Goal: Information Seeking & Learning: Learn about a topic

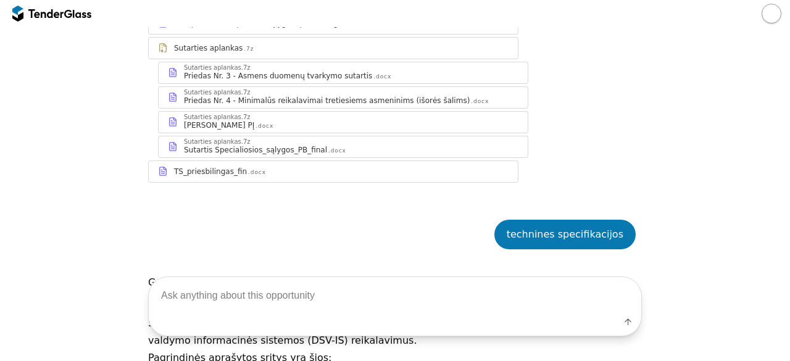
scroll to position [1152, 0]
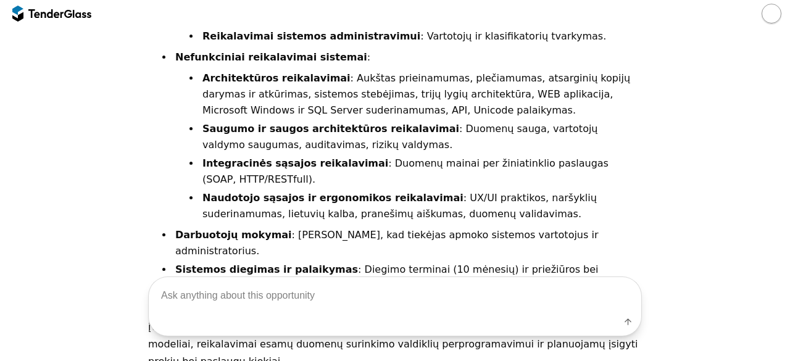
click at [49, 14] on div at bounding box center [45, 13] width 35 height 8
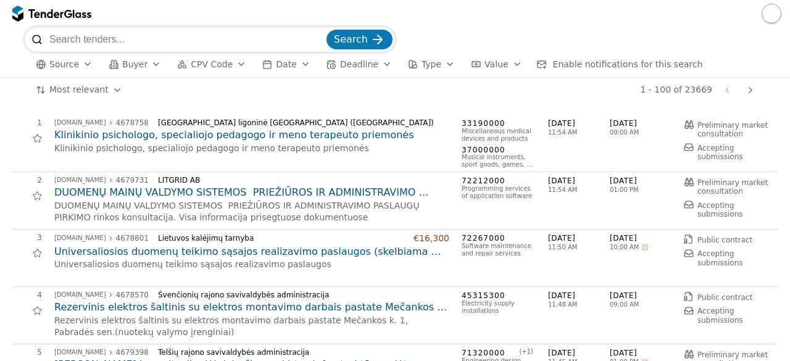
click at [183, 6] on div at bounding box center [395, 13] width 790 height 27
click at [181, 4] on div at bounding box center [395, 13] width 790 height 27
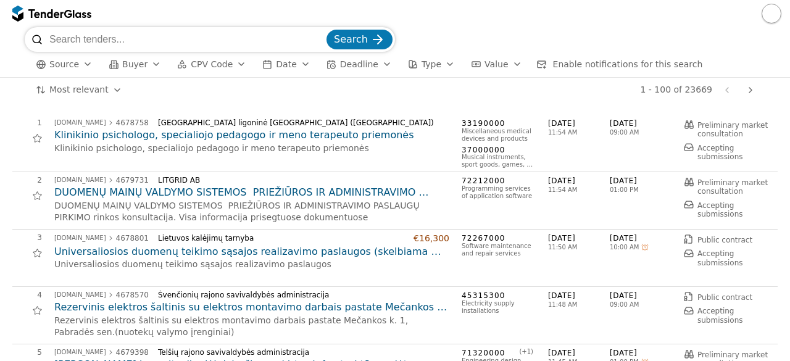
click at [11, 49] on div "Search Source Buyer CPV Code Date Deadline Type Value Enable notifications for …" at bounding box center [395, 52] width 778 height 50
click at [122, 31] on input "search" at bounding box center [186, 39] width 275 height 25
type input "medicinė įranga"
click at [373, 35] on div "submit" at bounding box center [378, 39] width 48 height 48
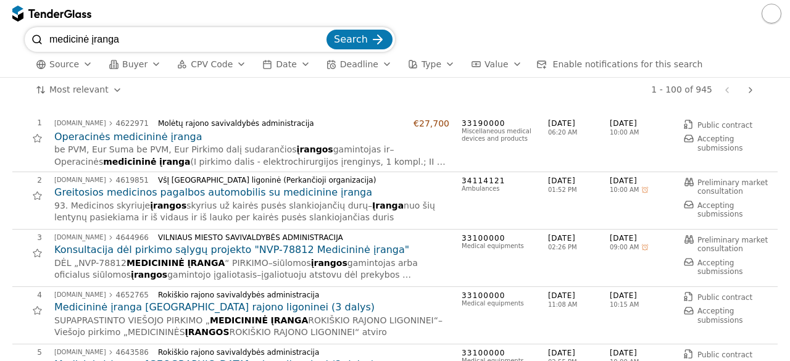
click at [99, 141] on h2 "Operacinės medicininė įranga" at bounding box center [251, 137] width 395 height 14
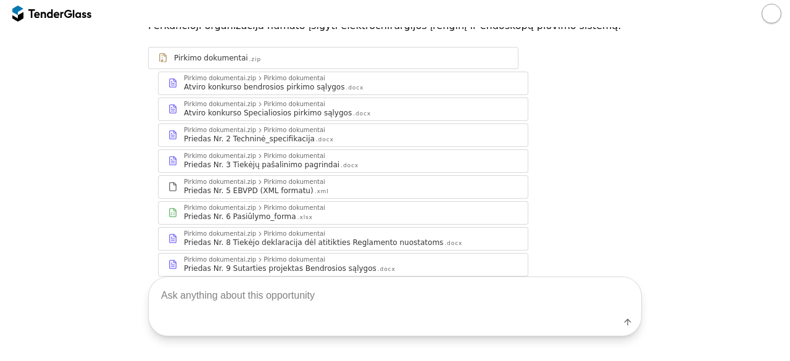
scroll to position [183, 0]
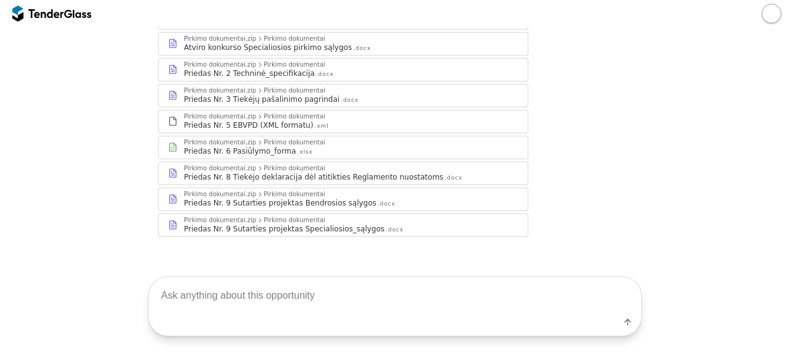
click at [317, 302] on textarea at bounding box center [395, 295] width 492 height 36
type textarea "techninės specifikacijos"
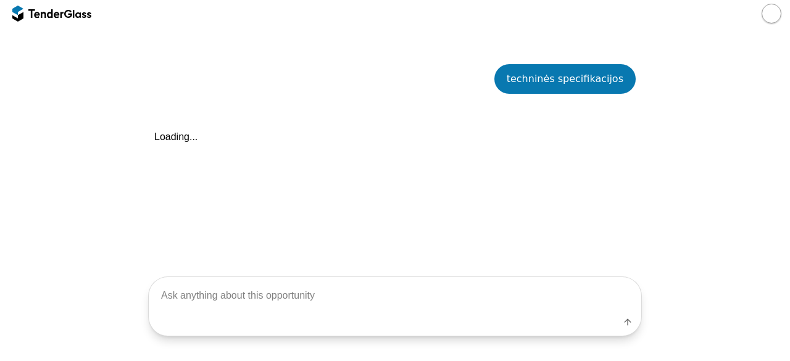
scroll to position [405, 0]
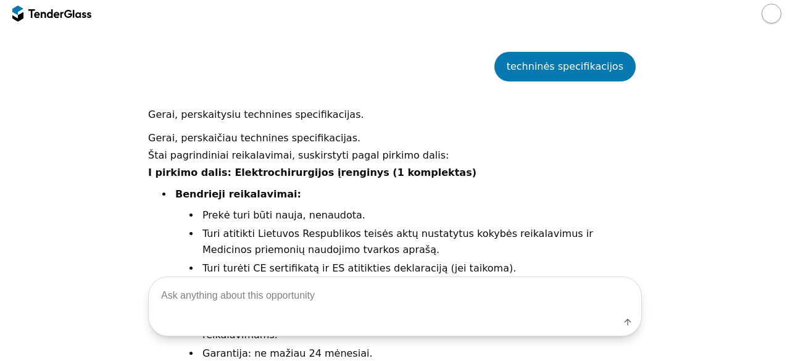
click at [486, 172] on p "I pirkimo dalis: Elektrochirurgijos įrenginys (1 komplektas)" at bounding box center [395, 172] width 494 height 17
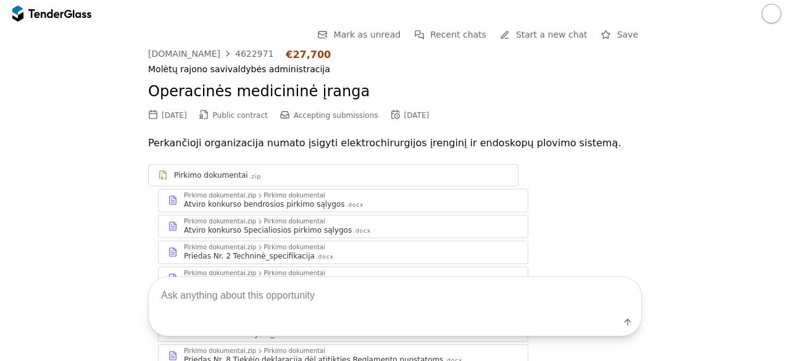
click at [71, 15] on div at bounding box center [68, 13] width 8 height 8
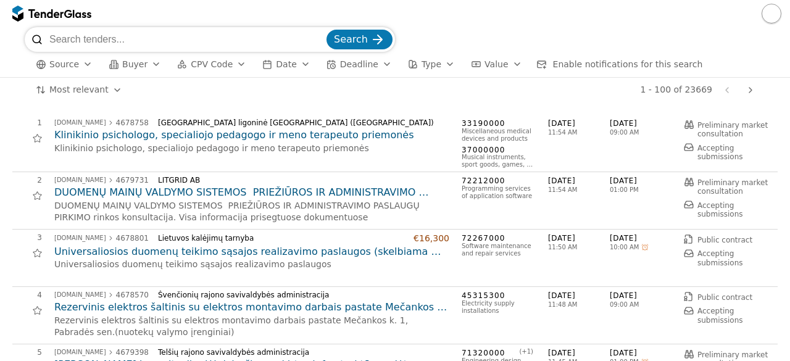
click at [174, 44] on input "search" at bounding box center [186, 39] width 275 height 25
type input "Vadovėliai"
click at [351, 35] on span "Search" at bounding box center [351, 39] width 34 height 12
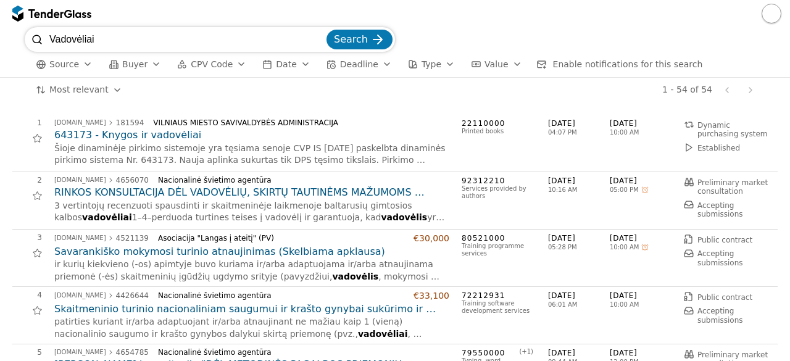
click at [123, 139] on h2 "643173 - Knygos ir vadovėliai" at bounding box center [251, 135] width 395 height 14
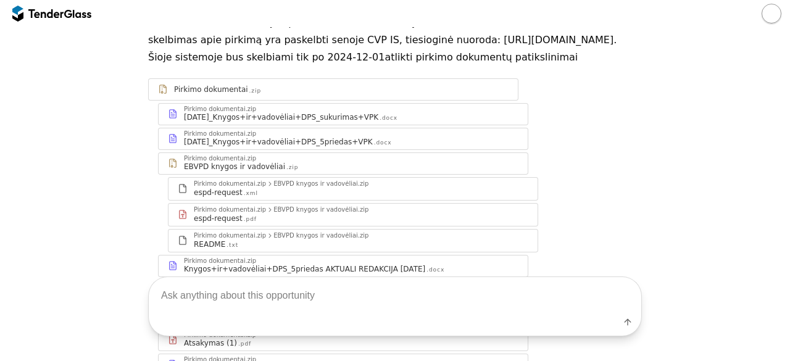
scroll to position [210, 0]
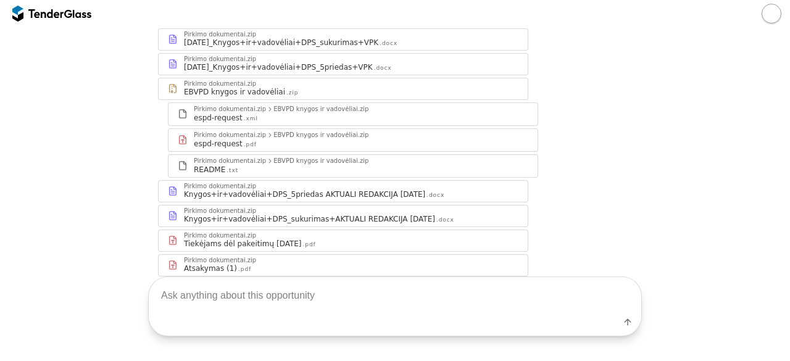
click at [356, 294] on textarea at bounding box center [395, 295] width 492 height 36
type textarea "techninės specifikacijos"
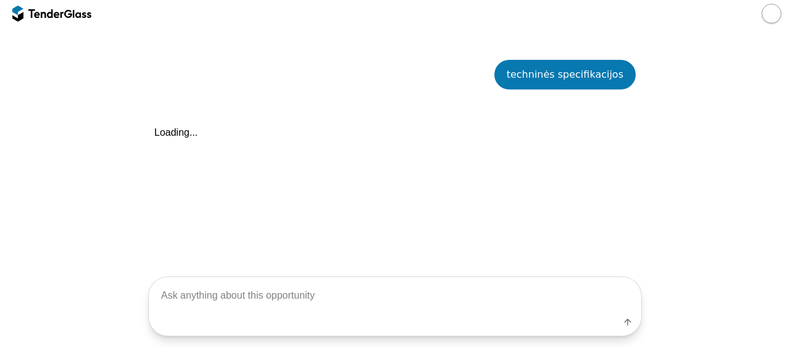
scroll to position [499, 0]
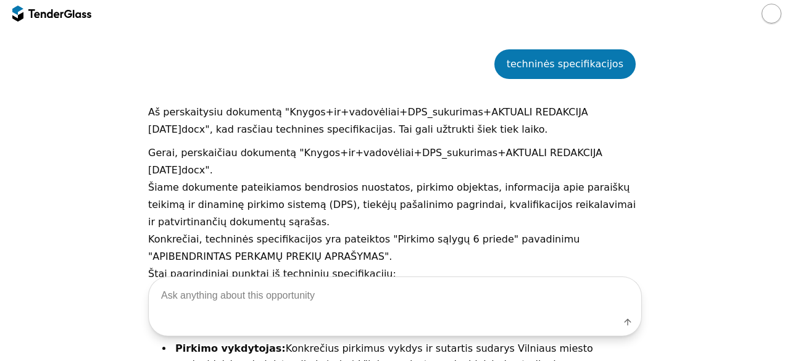
click at [402, 257] on div "Label" at bounding box center [395, 306] width 790 height 109
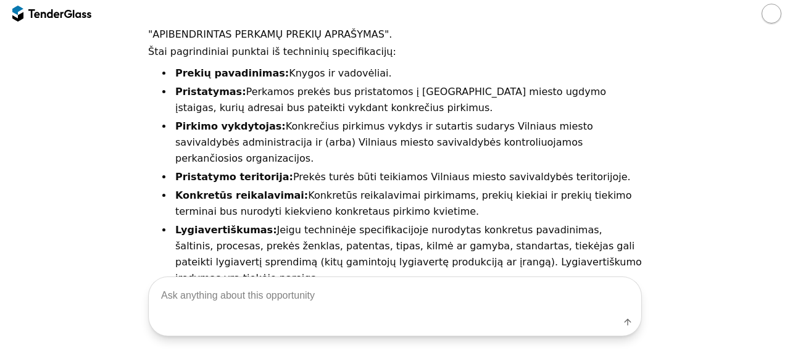
scroll to position [736, 0]
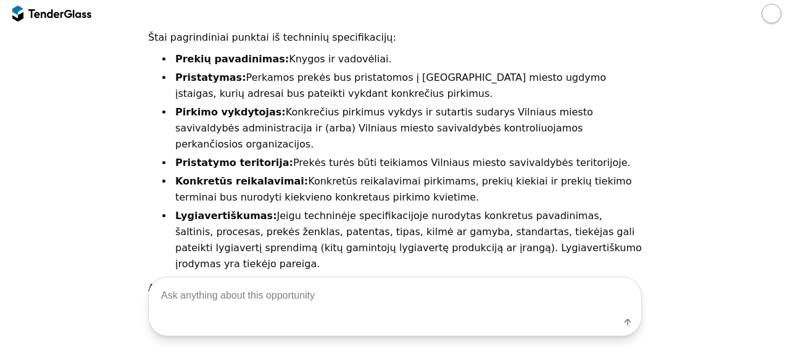
click at [290, 302] on textarea at bounding box center [395, 295] width 492 height 36
type textarea "techninės specifikacijos"
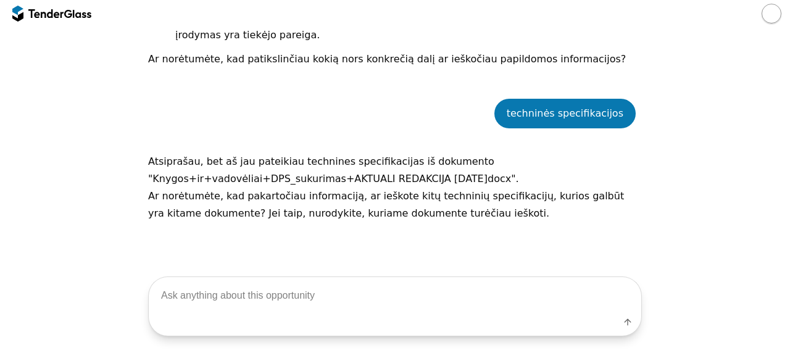
scroll to position [0, 0]
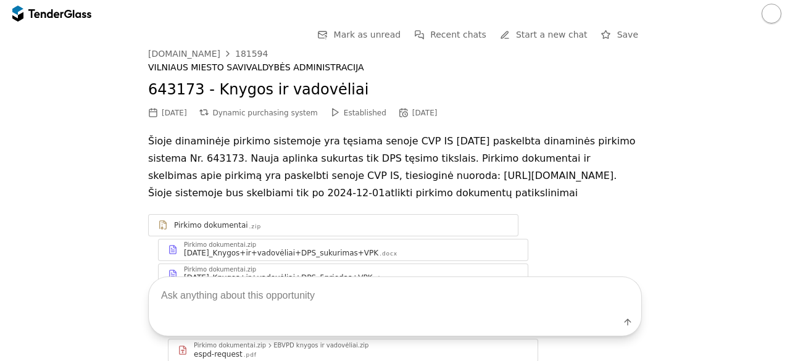
click at [85, 14] on div at bounding box center [82, 13] width 19 height 8
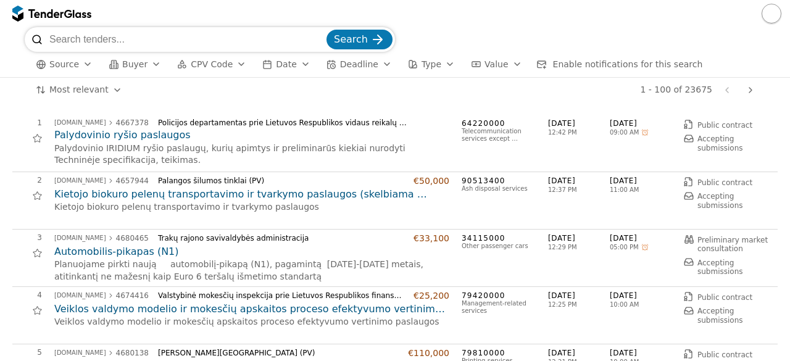
click at [175, 28] on input "search" at bounding box center [186, 39] width 275 height 25
type input "Vadovėliai"
click at [363, 43] on span "Search" at bounding box center [351, 39] width 34 height 12
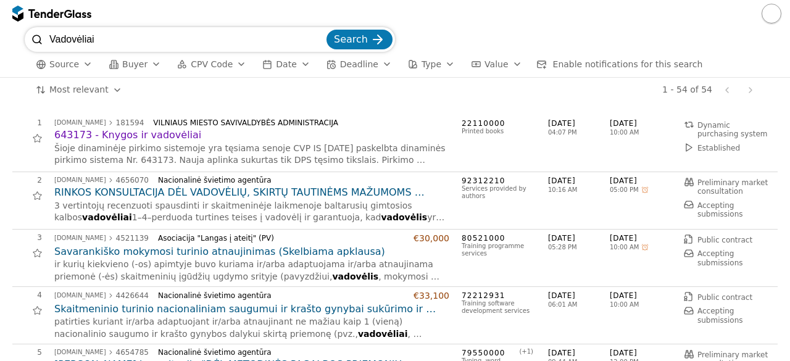
click at [130, 133] on h2 "643173 - Knygos ir vadovėliai" at bounding box center [251, 135] width 395 height 14
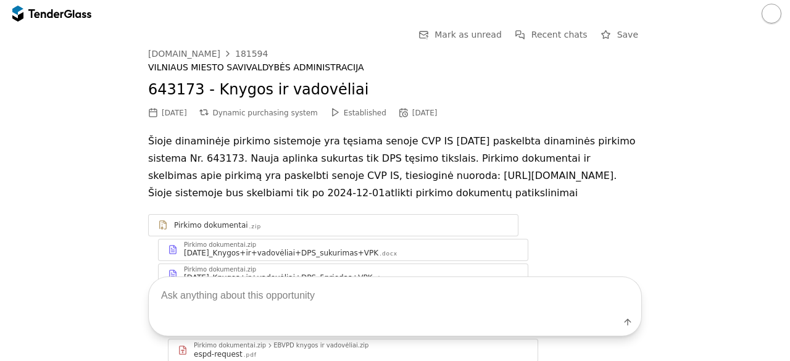
click at [260, 301] on textarea at bounding box center [395, 295] width 492 height 36
type textarea "techninės specifikacijos"
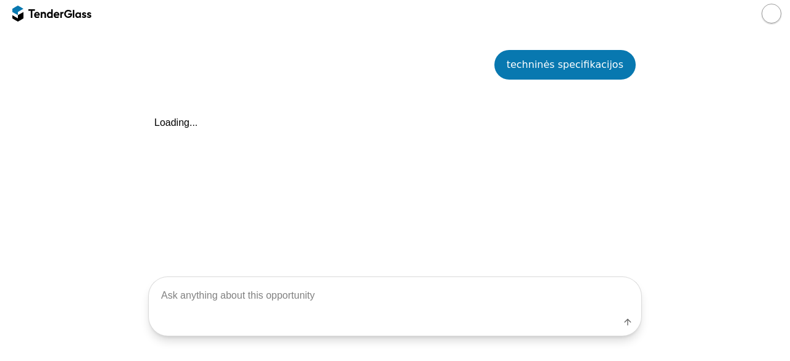
scroll to position [499, 0]
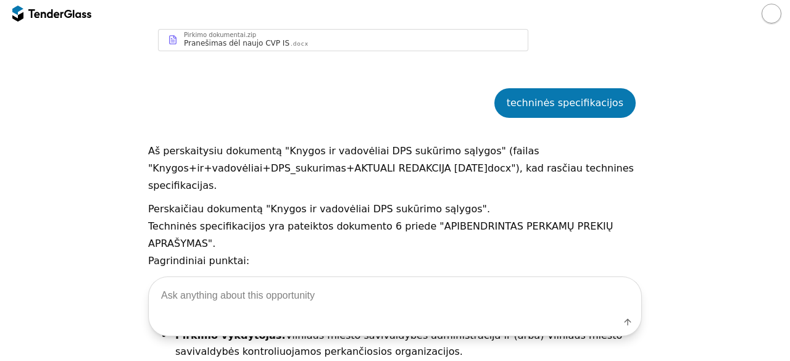
scroll to position [464, 0]
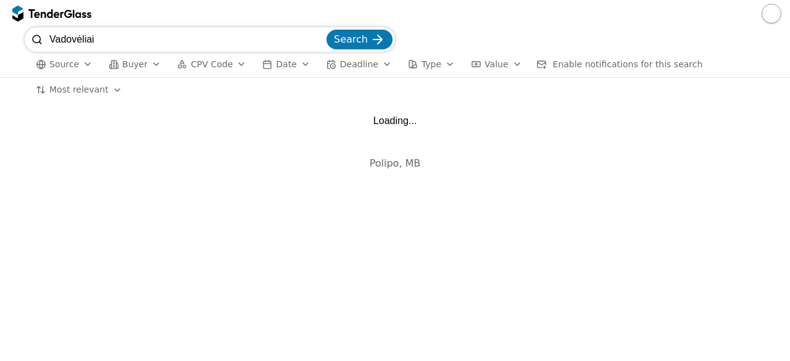
click at [121, 37] on input "Vadovėliai" at bounding box center [186, 39] width 275 height 25
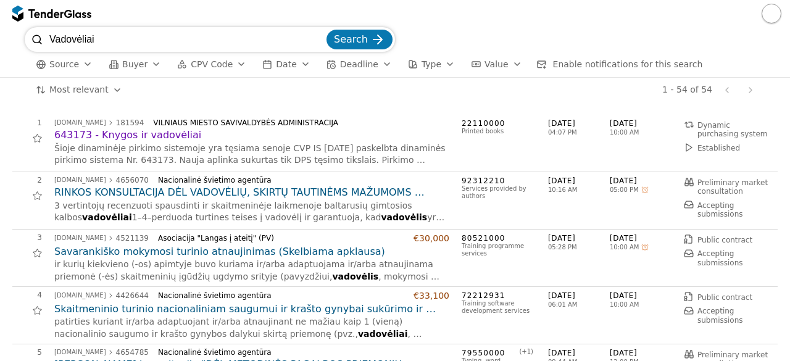
click at [321, 39] on input "Vadovėliai" at bounding box center [186, 39] width 275 height 25
type input "chemijos pramonė"
click at [353, 38] on span "Search" at bounding box center [351, 39] width 34 height 12
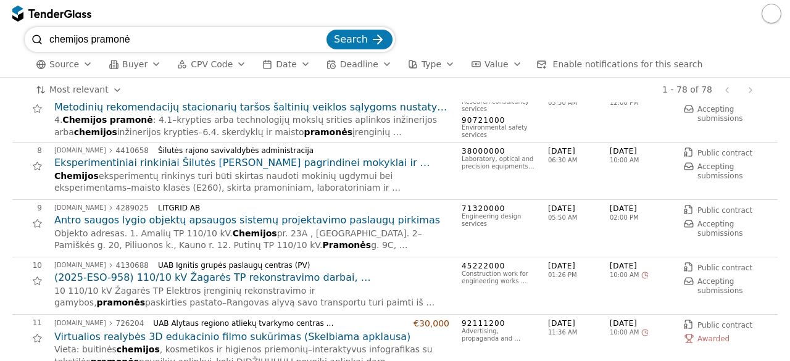
scroll to position [376, 0]
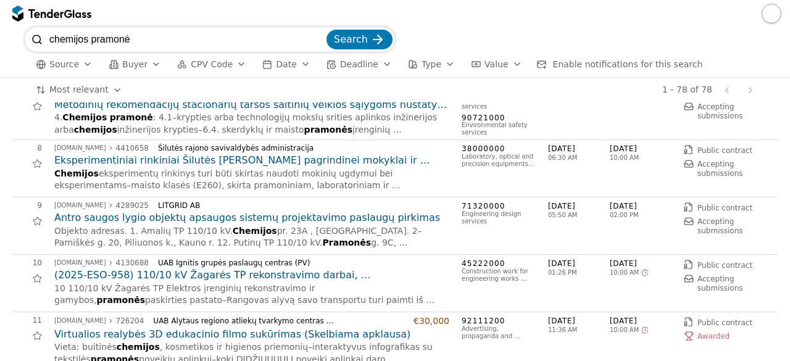
drag, startPoint x: 166, startPoint y: 37, endPoint x: 0, endPoint y: 39, distance: 166.0
click at [0, 39] on div "chemijos pramonė Search Source Buyer CPV Code Date Deadline Type Value Enable n…" at bounding box center [395, 52] width 790 height 51
type input "chemija"
click at [326, 30] on button "Search" at bounding box center [359, 40] width 66 height 20
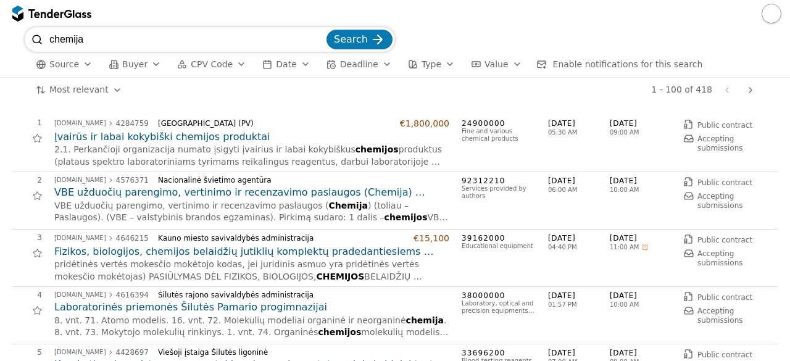
click at [213, 42] on input "chemija" at bounding box center [186, 39] width 275 height 25
click at [324, 41] on input "chemija" at bounding box center [186, 39] width 275 height 25
type input "natris"
click at [326, 30] on button "Search" at bounding box center [359, 40] width 66 height 20
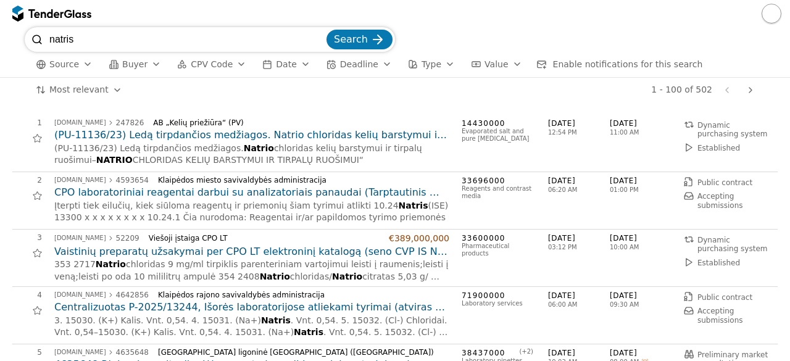
click at [371, 194] on h2 "CPO laboratoriniai reagentai darbui su analizatoriais panaudai (Tarptautinis pi…" at bounding box center [251, 193] width 395 height 14
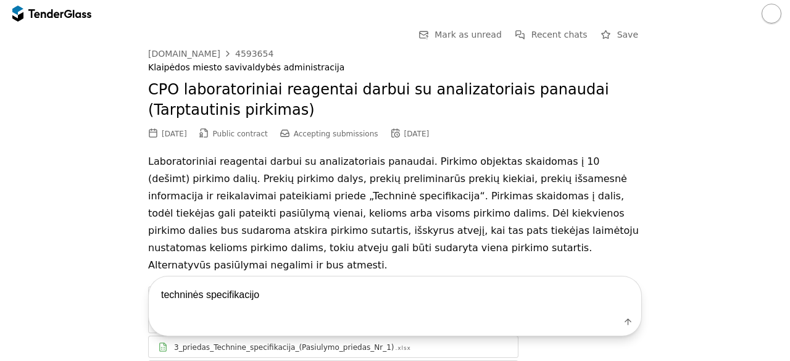
type textarea "techninės specifikacijos"
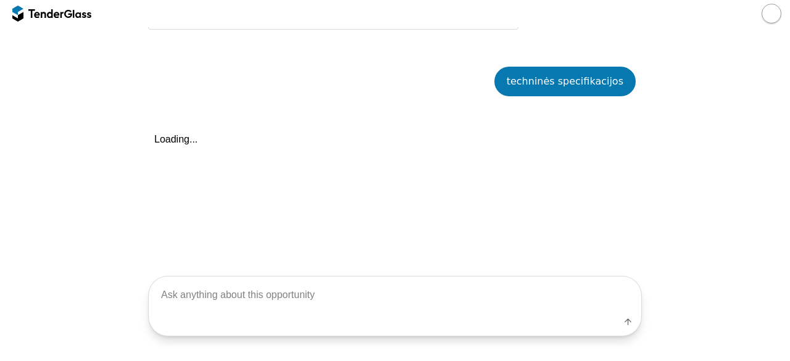
scroll to position [453, 0]
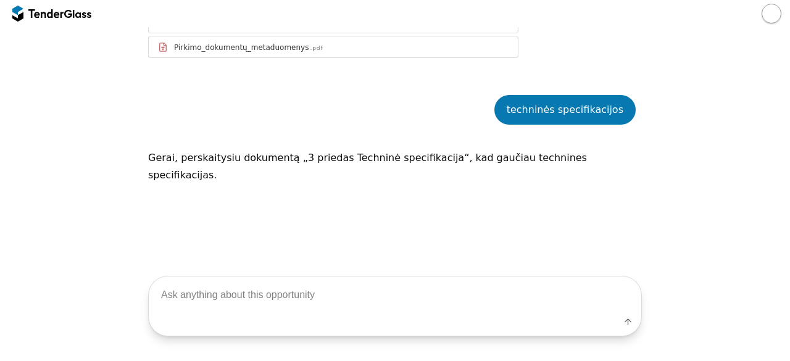
scroll to position [453, 0]
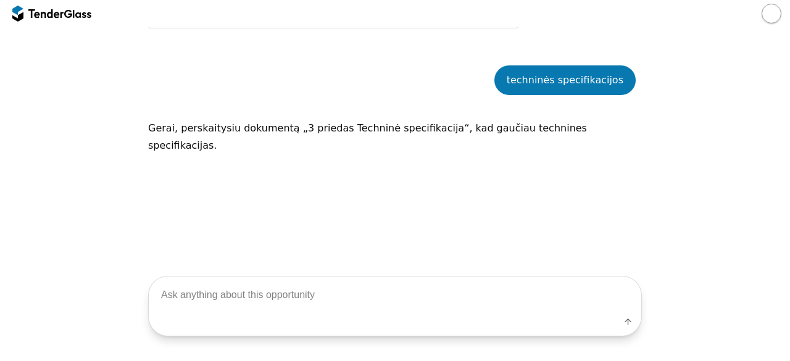
click at [304, 308] on textarea at bounding box center [395, 295] width 492 height 36
type textarea "techninės specifikacijos"
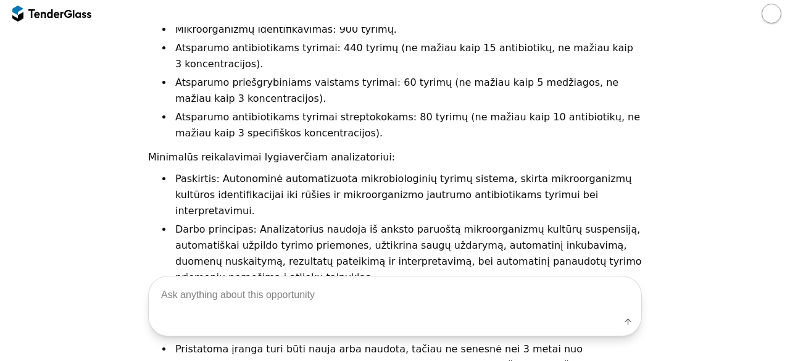
scroll to position [1076, 0]
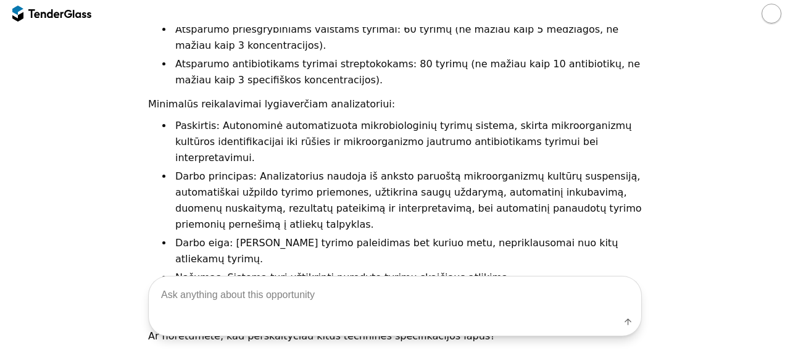
click at [408, 287] on textarea at bounding box center [395, 295] width 492 height 36
type textarea "taip, trečią lapą"
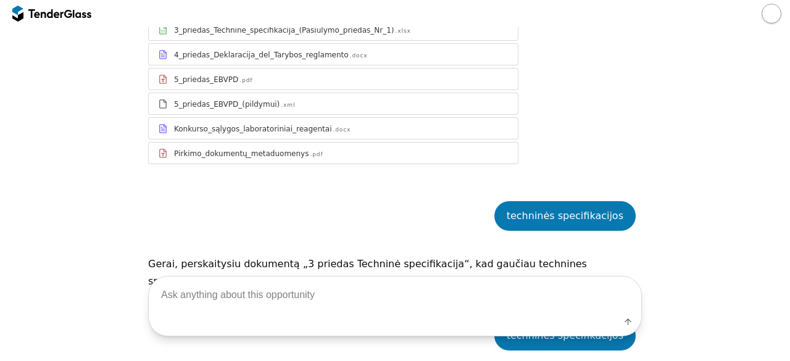
scroll to position [401, 0]
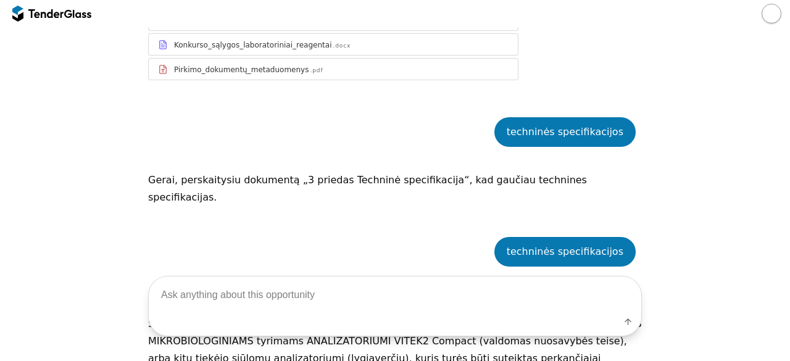
click at [764, 276] on div "Label" at bounding box center [395, 306] width 790 height 109
drag, startPoint x: 764, startPoint y: 276, endPoint x: 766, endPoint y: 310, distance: 34.6
click at [766, 308] on div "Label" at bounding box center [395, 306] width 790 height 109
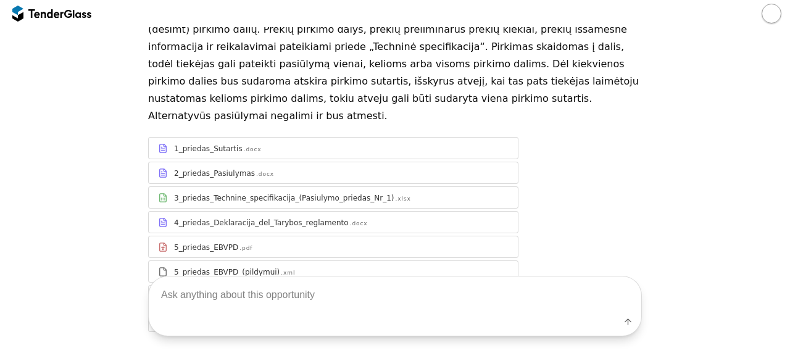
scroll to position [147, 0]
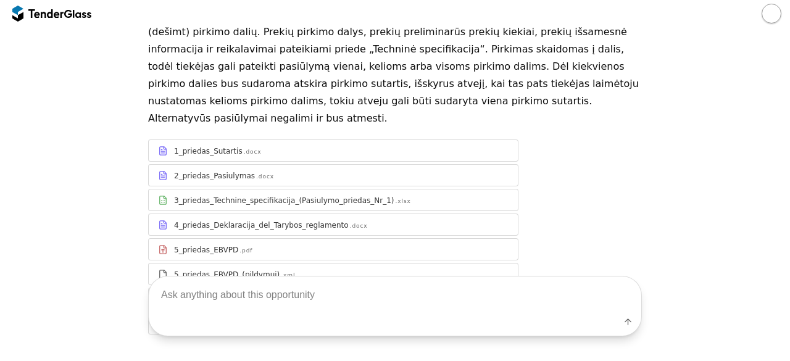
click at [313, 196] on div "3_priedas_Technine_specifikacija_(Pasiulymo_priedas_Nr_1)" at bounding box center [284, 201] width 220 height 10
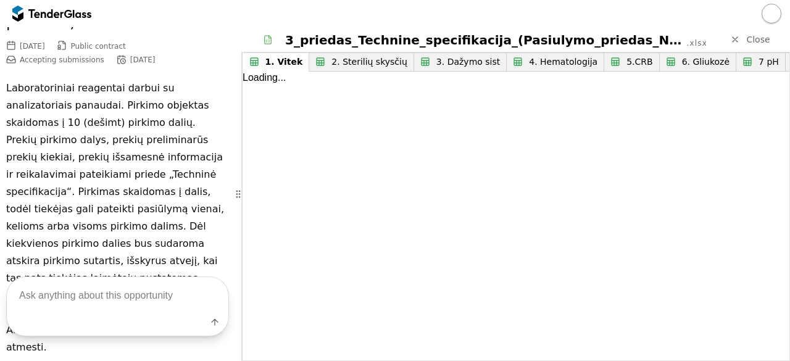
scroll to position [199, 0]
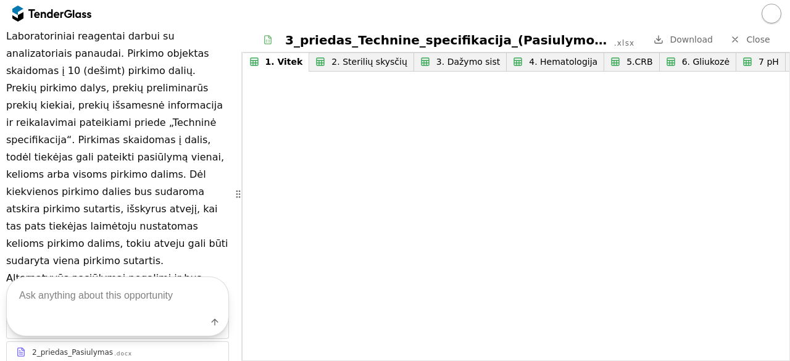
drag, startPoint x: 789, startPoint y: 130, endPoint x: 789, endPoint y: 183, distance: 52.5
click at [789, 183] on div "1. Vitek 2. Sterilių skysčių 3. Dažymo sist 4. Hematologija 5.CRB 6. Gliukozė 7…" at bounding box center [515, 206] width 549 height 309
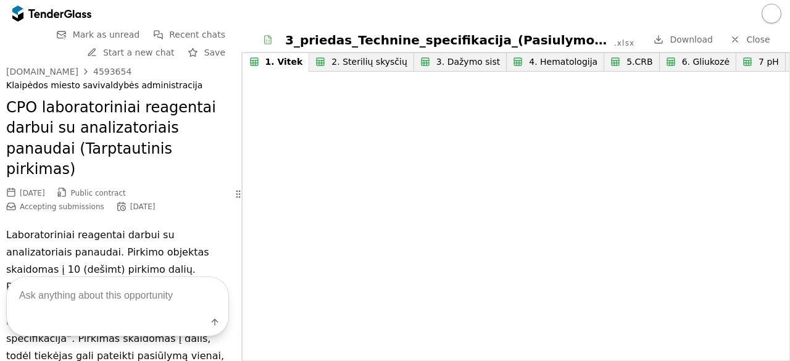
click at [144, 56] on span "Start a new chat" at bounding box center [139, 53] width 72 height 10
click at [99, 57] on link "Start a new chat" at bounding box center [130, 52] width 95 height 15
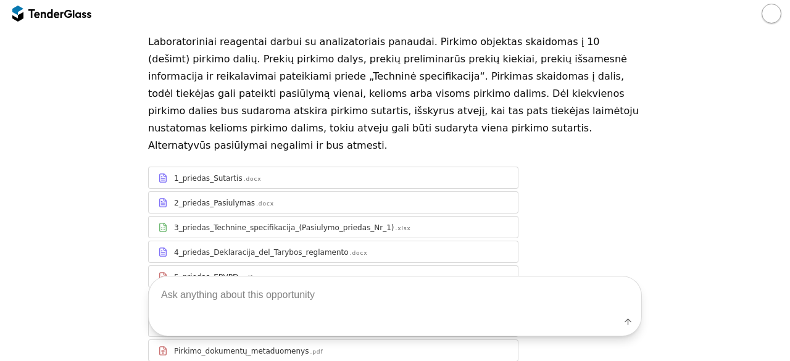
scroll to position [231, 0]
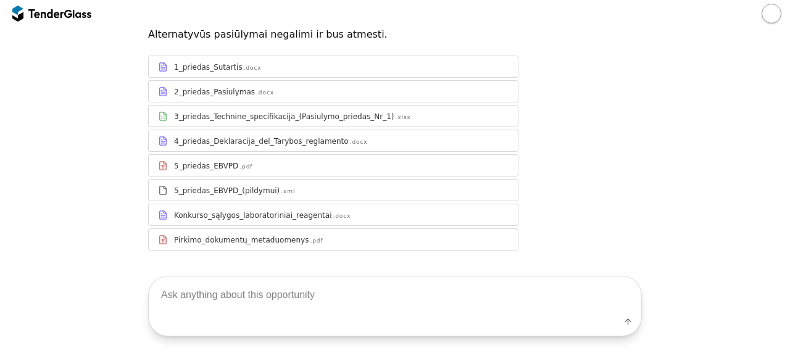
click at [405, 287] on textarea at bounding box center [395, 295] width 492 height 36
type textarea "techninės specifikacijos"
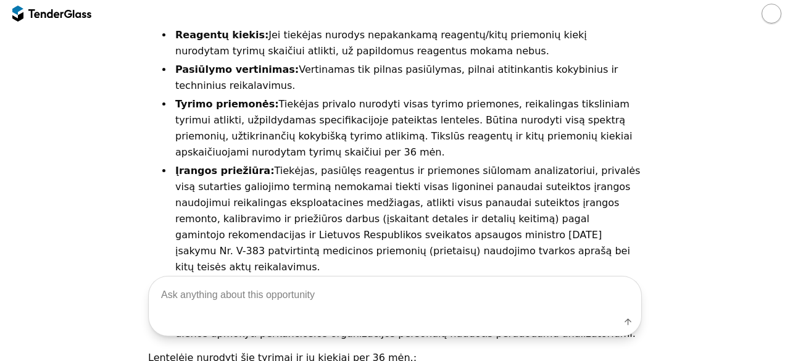
scroll to position [895, 0]
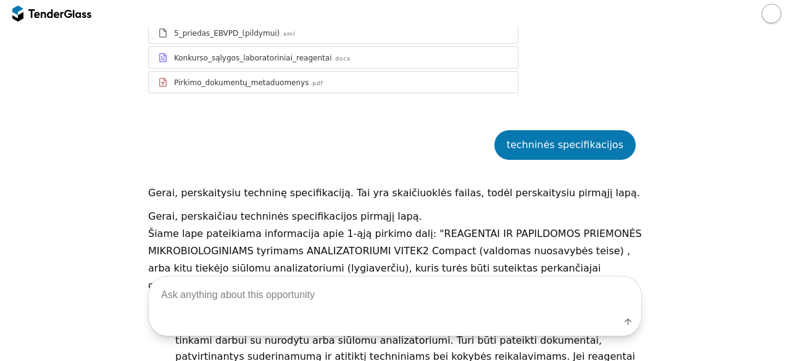
scroll to position [738, 0]
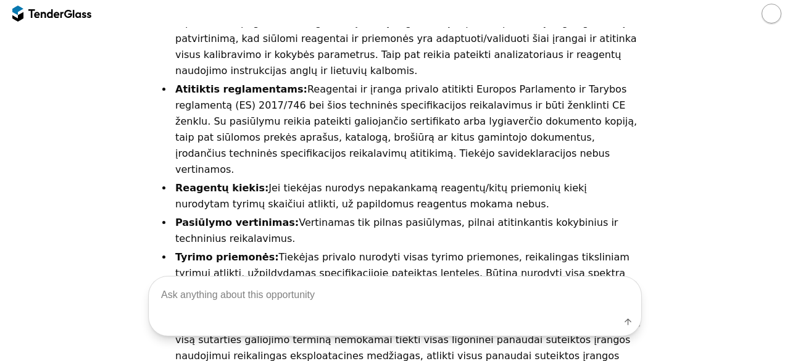
click at [380, 309] on textarea at bounding box center [395, 295] width 492 height 36
type textarea "read the third file"
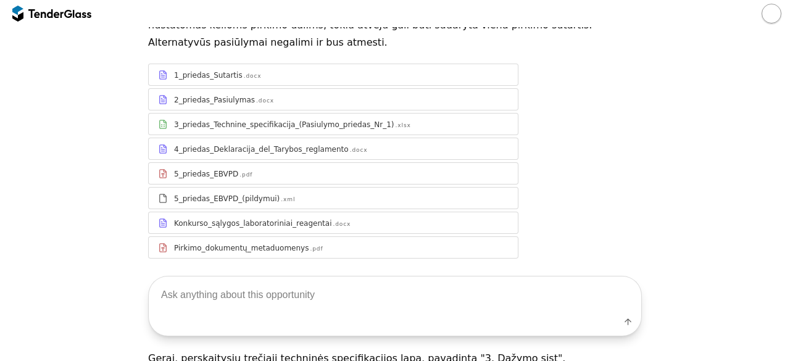
scroll to position [221, 0]
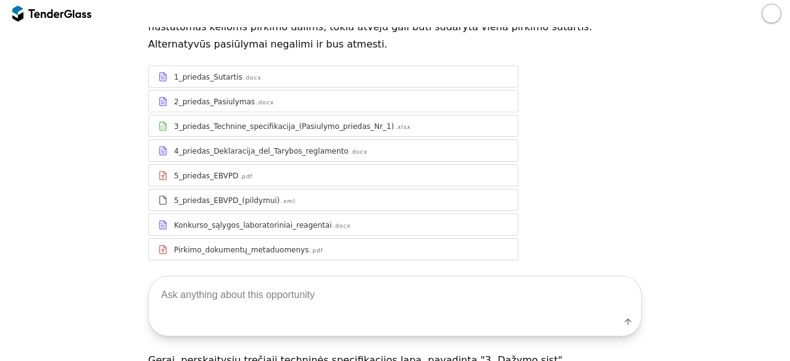
click at [326, 122] on div "3_priedas_Technine_specifikacija_(Pasiulymo_priedas_Nr_1)" at bounding box center [284, 127] width 220 height 10
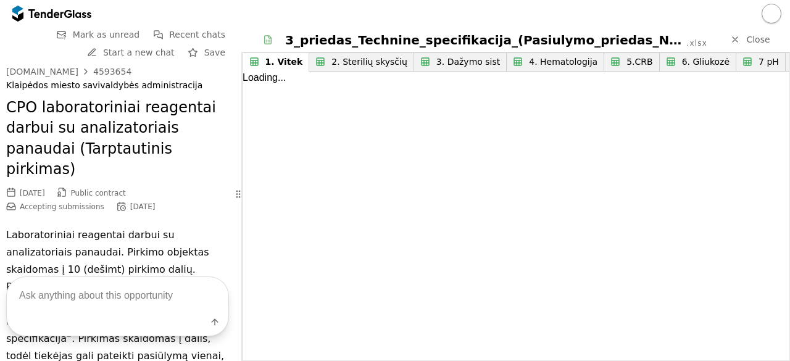
click at [136, 56] on span "Start a new chat" at bounding box center [139, 53] width 72 height 10
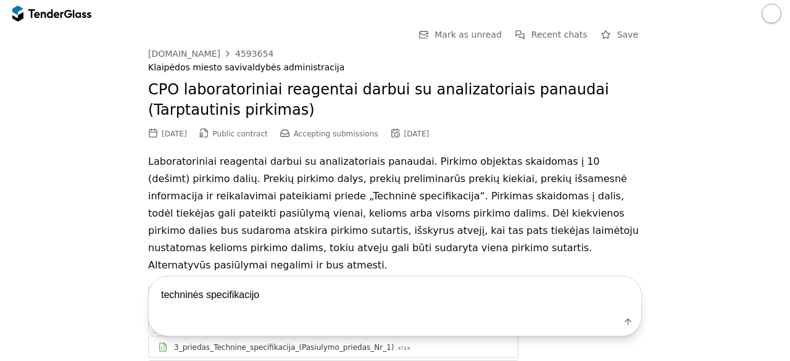
type textarea "techninės specifikacijos"
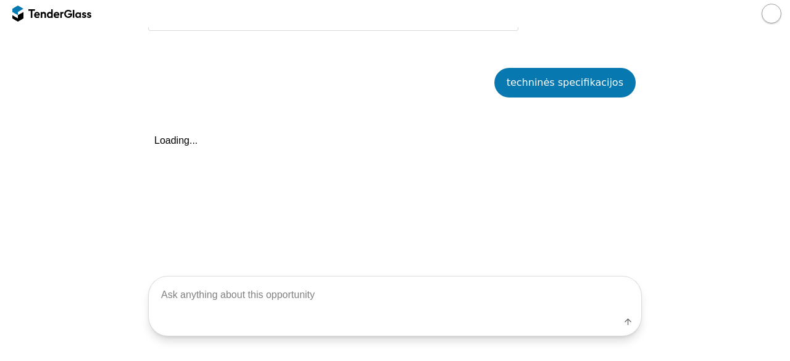
scroll to position [453, 0]
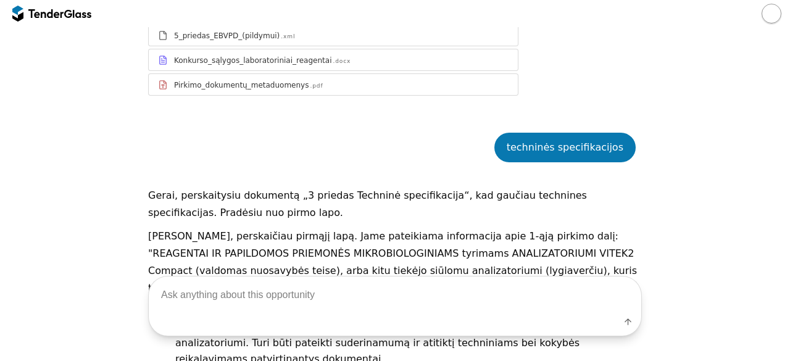
scroll to position [413, 0]
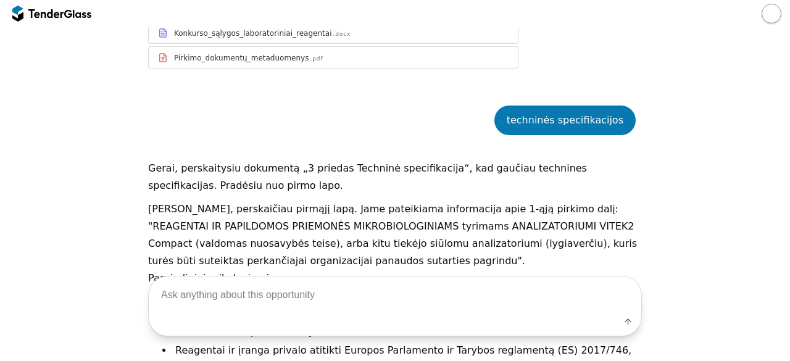
click at [36, 10] on div at bounding box center [45, 13] width 35 height 8
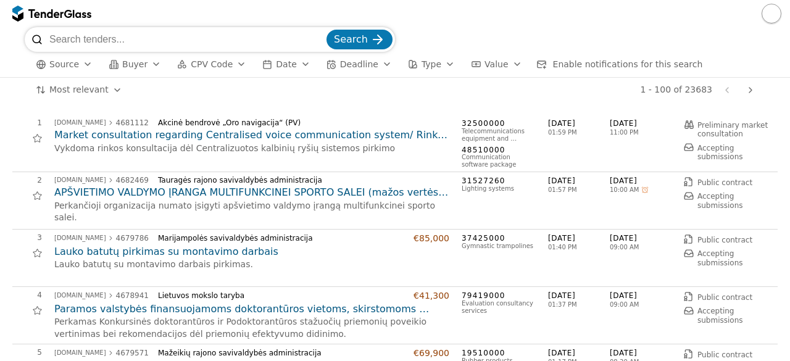
click at [137, 43] on input "search" at bounding box center [186, 39] width 275 height 25
type input "baldai"
click at [362, 39] on span "Search" at bounding box center [351, 39] width 34 height 12
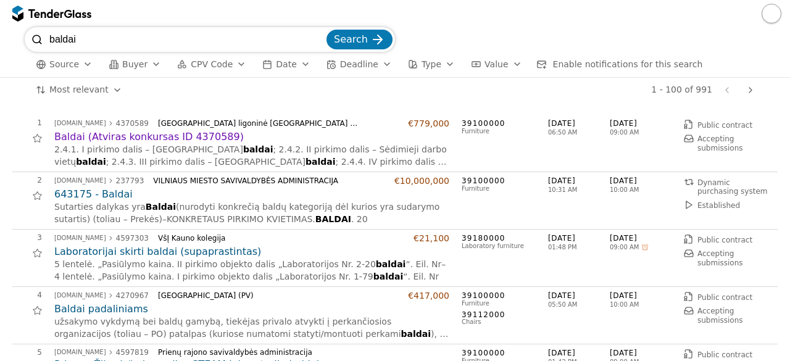
click at [339, 214] on div "Sutarties dalykas yra Baldai (nurodyti konkrečią baldų kategoriją dėl kurios yr…" at bounding box center [251, 213] width 395 height 24
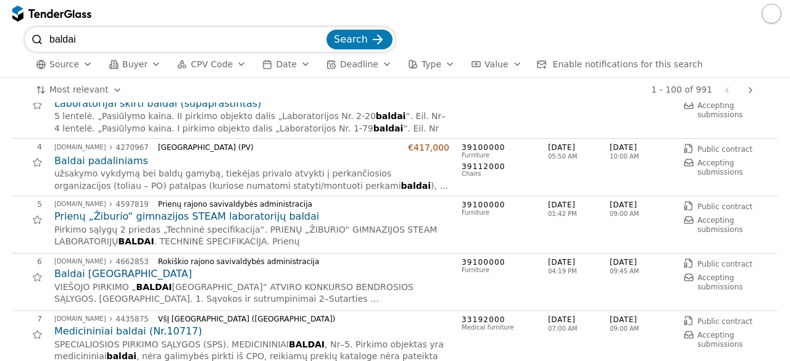
scroll to position [123, 0]
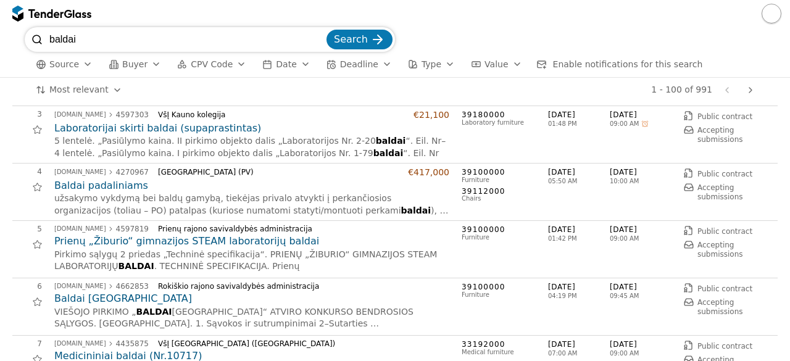
click at [71, 180] on h2 "Baldai padaliniams" at bounding box center [251, 186] width 395 height 14
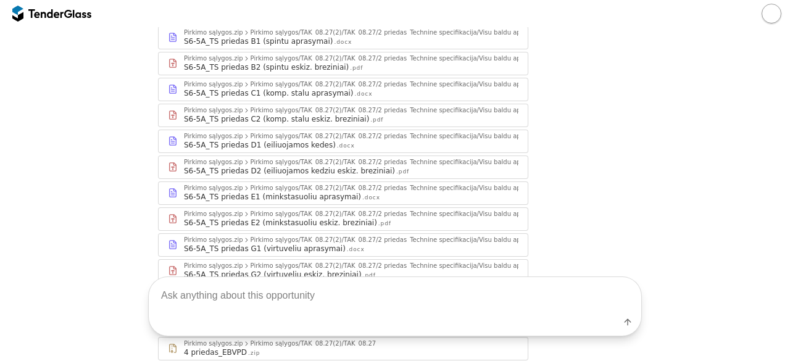
scroll to position [270, 0]
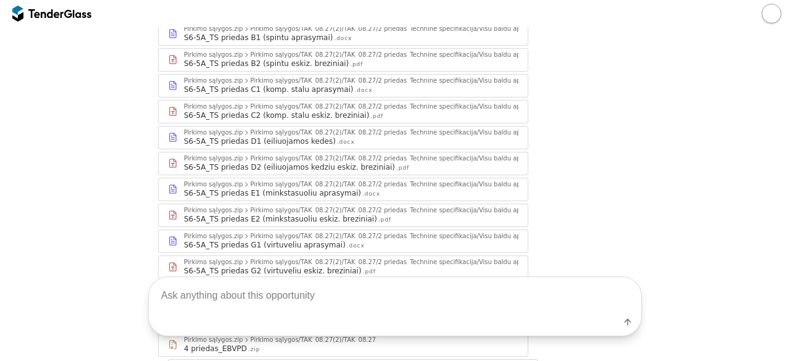
click at [355, 294] on textarea at bounding box center [395, 295] width 492 height 36
type textarea "techinės specifikacijos"
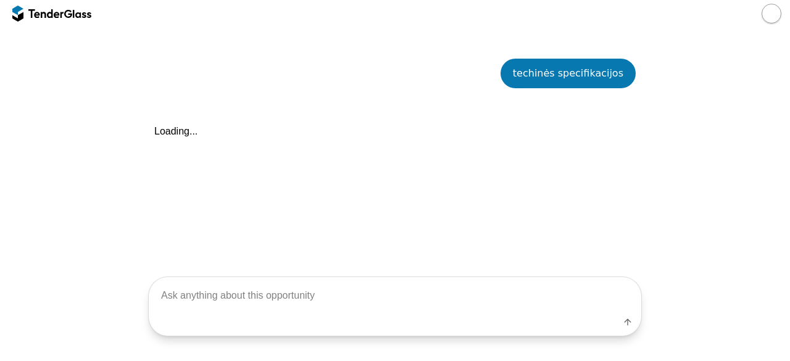
scroll to position [787, 0]
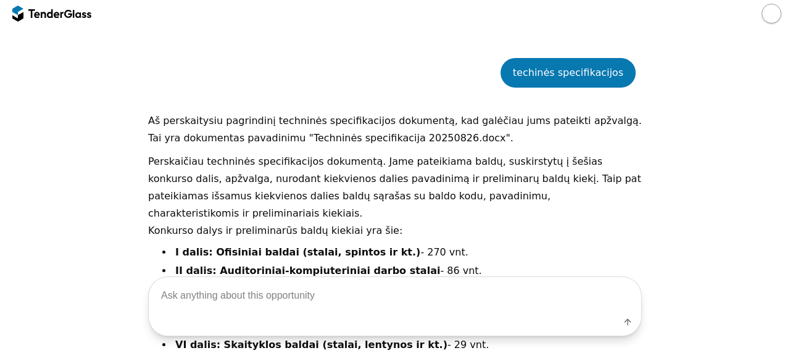
click at [513, 244] on li "I dalis: Ofisiniai baldai (stalai, spintos ir kt.) - 270 vnt." at bounding box center [407, 252] width 469 height 16
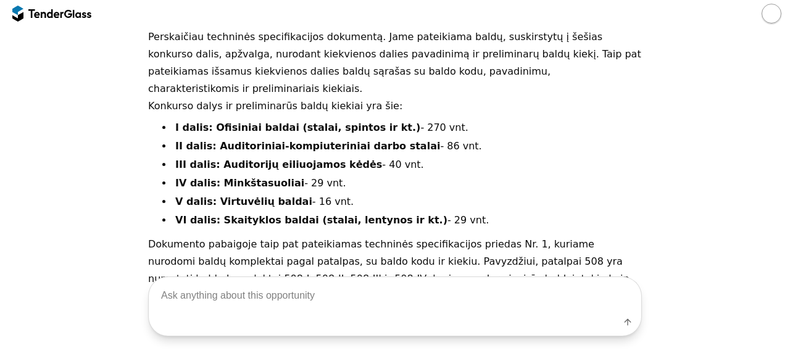
scroll to position [913, 0]
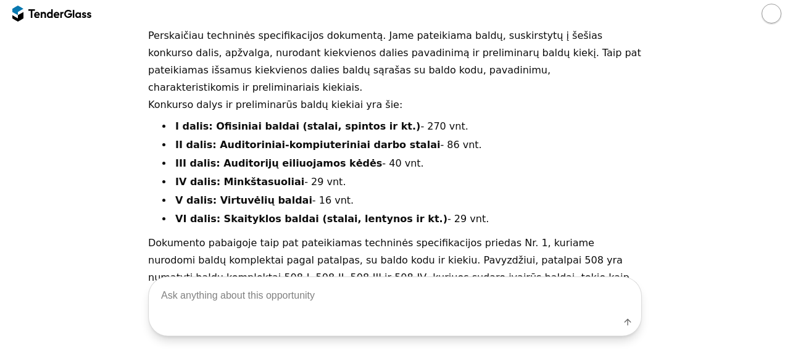
click at [492, 156] on li "III dalis: Auditorijų eiliuojamos kėdės - 40 vnt." at bounding box center [407, 164] width 469 height 16
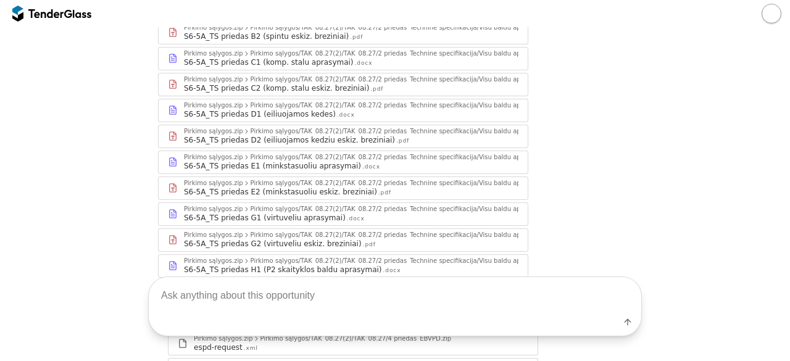
scroll to position [52, 0]
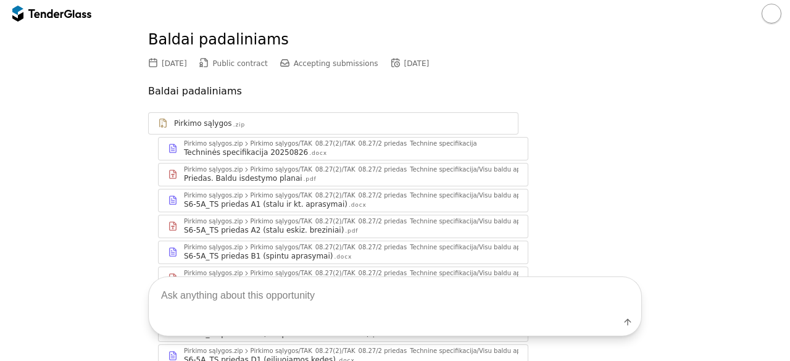
click at [77, 12] on div at bounding box center [82, 13] width 19 height 8
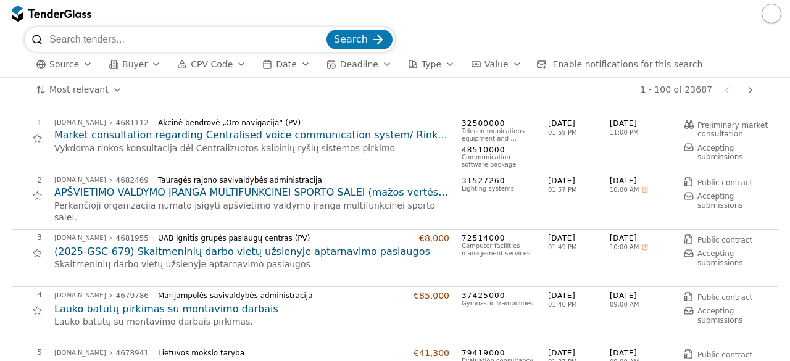
click at [144, 44] on input "search" at bounding box center [186, 39] width 275 height 25
type input "programinė įranga"
click at [326, 30] on button "Search" at bounding box center [359, 40] width 66 height 20
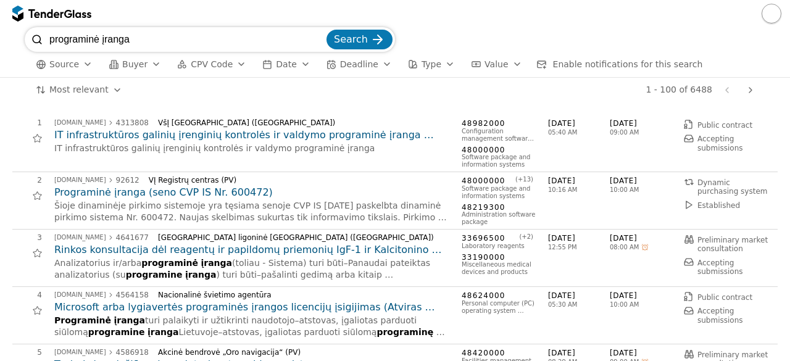
click at [358, 136] on h2 "IT infrastruktūros galinių įrenginių kontrolės ir valdymo programinė įranga (10…" at bounding box center [251, 135] width 395 height 14
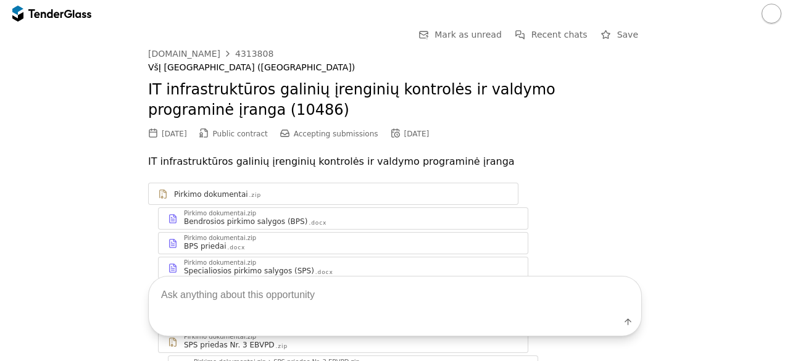
click at [257, 305] on textarea at bounding box center [395, 295] width 492 height 36
type textarea "į"
type textarea "techninės specifikacijos"
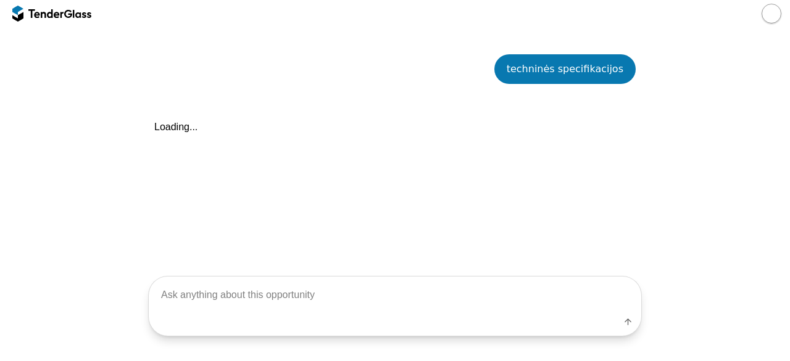
scroll to position [468, 0]
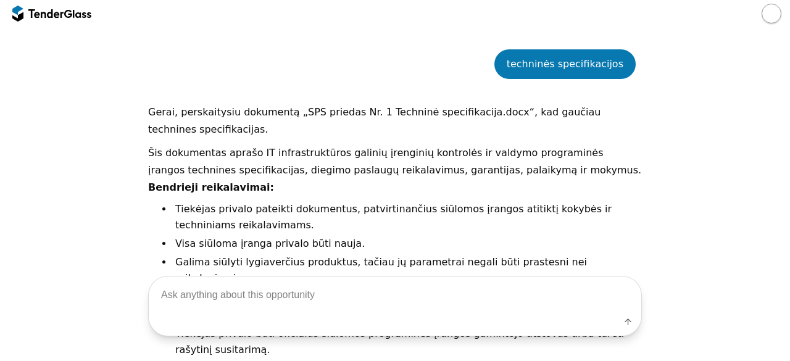
click at [428, 236] on li "Visa siūloma įranga privalo būti nauja." at bounding box center [407, 244] width 469 height 16
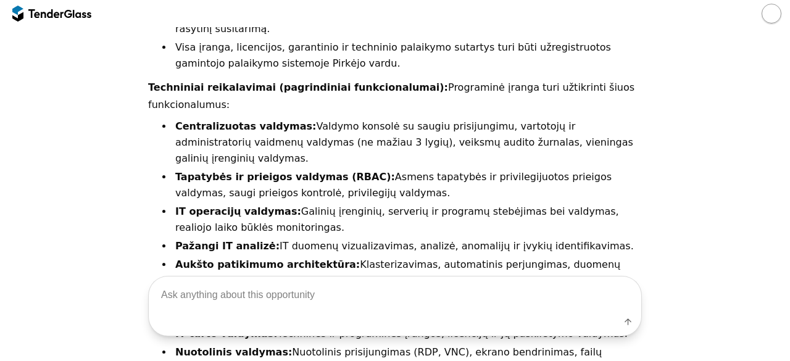
scroll to position [813, 0]
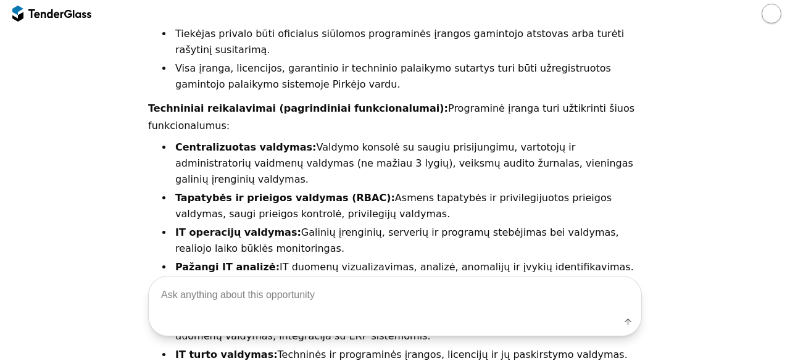
scroll to position [764, 0]
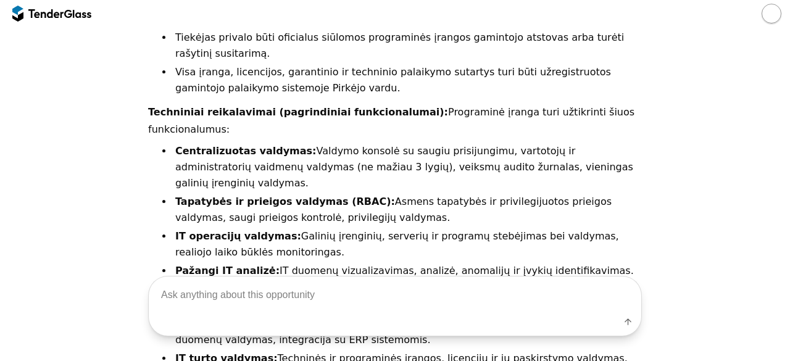
click at [781, 152] on div "Go Back Mark as unread Recent chats Start a new chat Save viesiejipirkimai.lt 4…" at bounding box center [395, 194] width 790 height 334
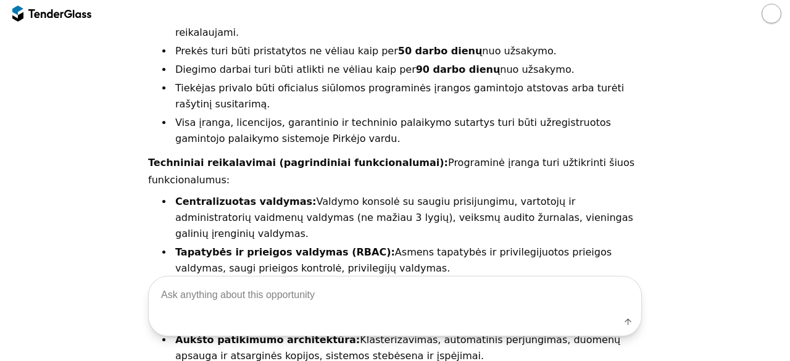
scroll to position [738, 0]
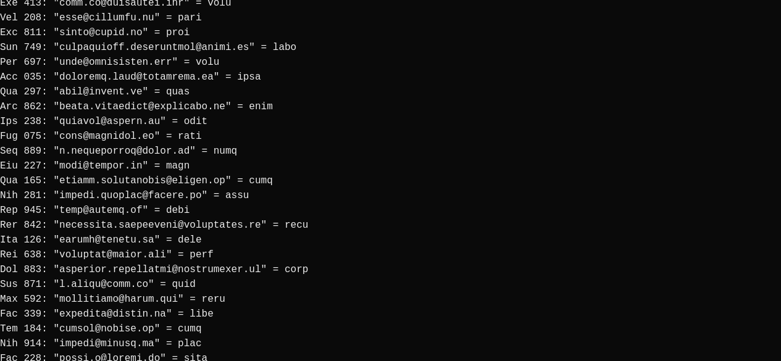
scroll to position [2112, 0]
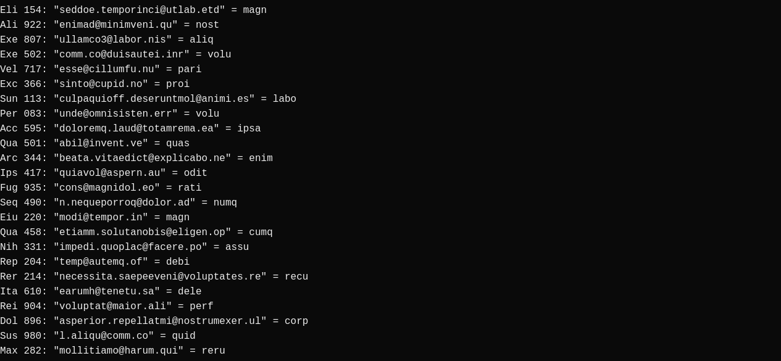
scroll to position [2127, 0]
